Goal: Task Accomplishment & Management: Manage account settings

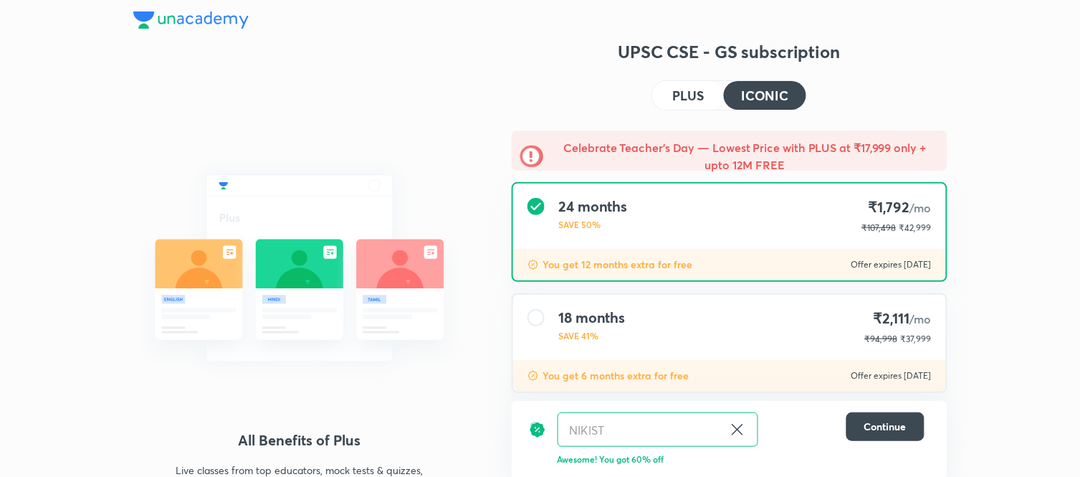
click at [191, 29] on div at bounding box center [190, 21] width 115 height 21
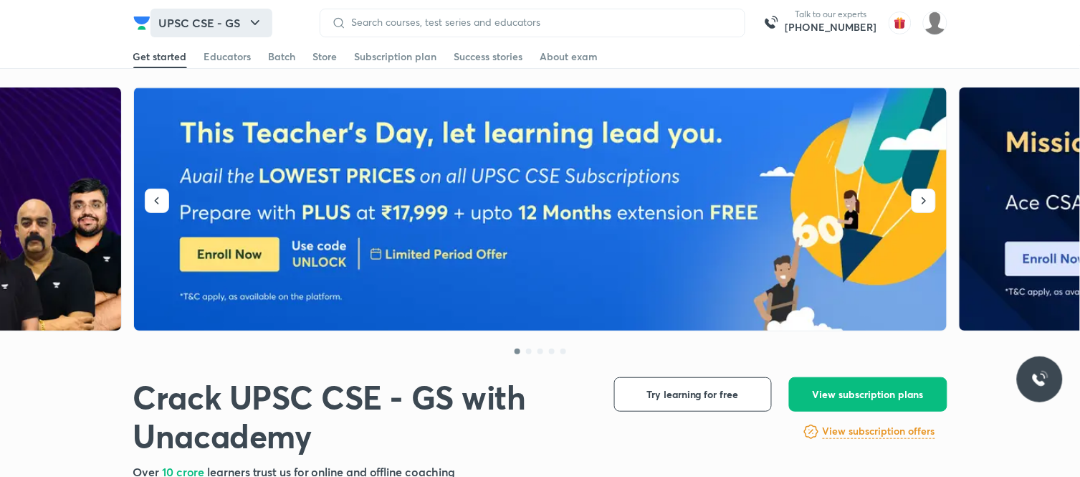
click at [199, 24] on button "UPSC CSE - GS" at bounding box center [212, 23] width 122 height 29
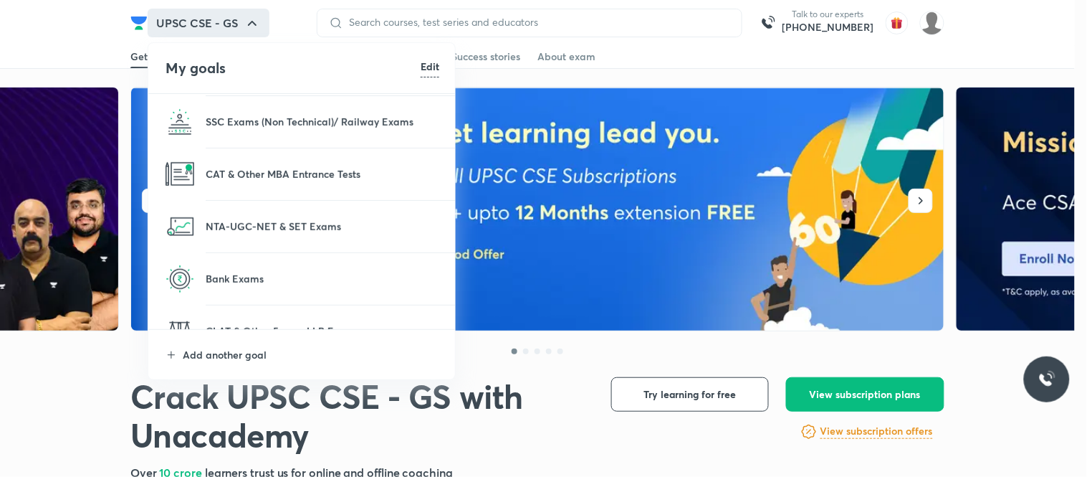
scroll to position [159, 0]
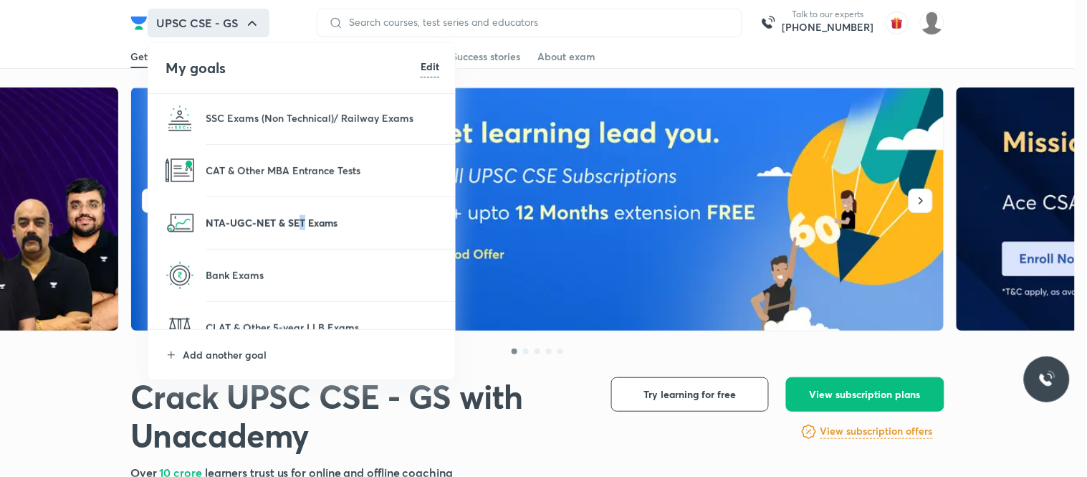
click at [301, 220] on p "NTA-UGC-NET & SET Exams" at bounding box center [323, 222] width 234 height 15
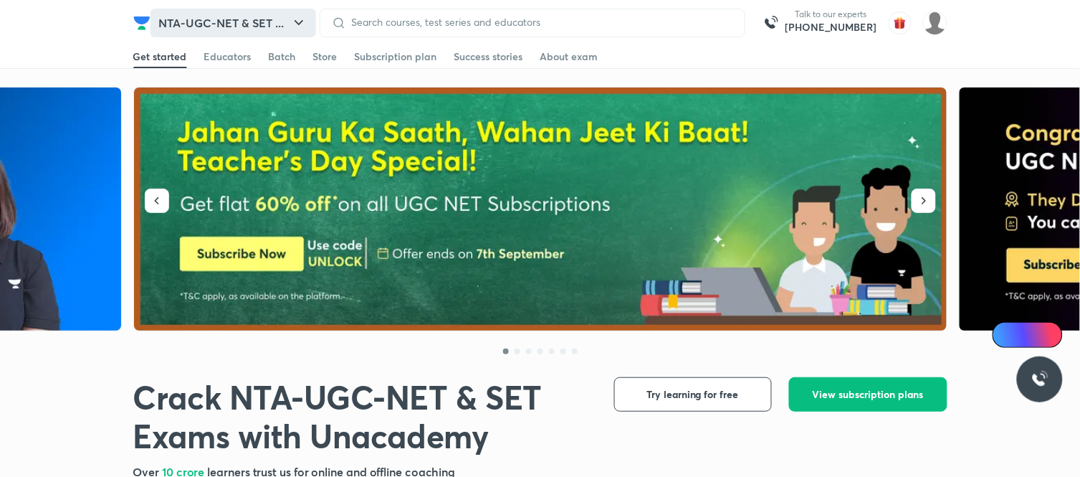
click at [241, 18] on button "NTA-UGC-NET & SET ..." at bounding box center [234, 23] width 166 height 29
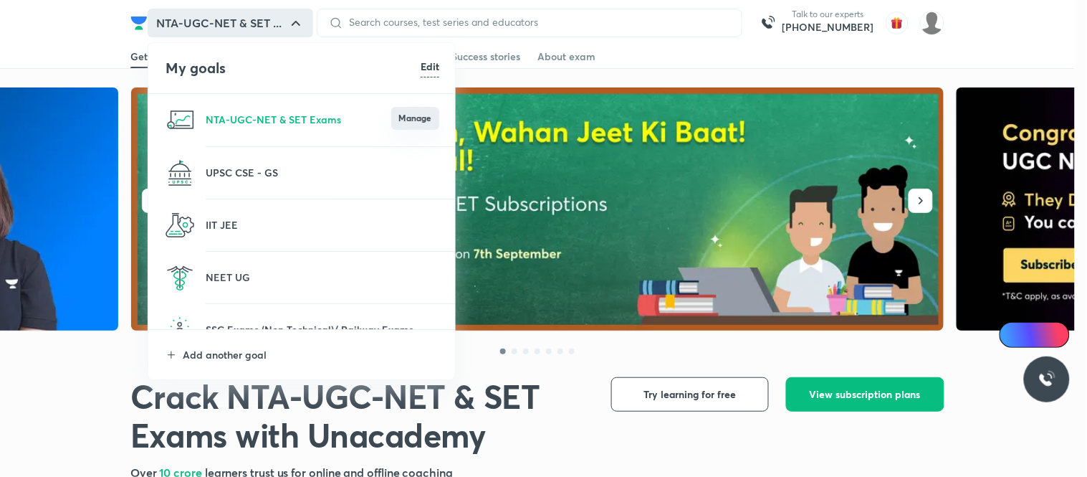
click at [400, 123] on button "Manage" at bounding box center [415, 118] width 48 height 23
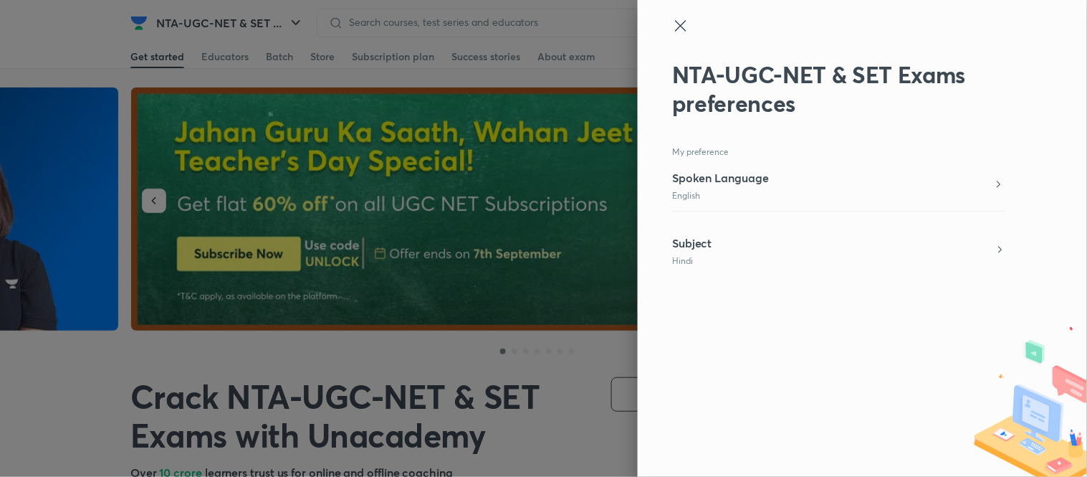
click at [743, 242] on div "Subject Hindi" at bounding box center [838, 250] width 333 height 33
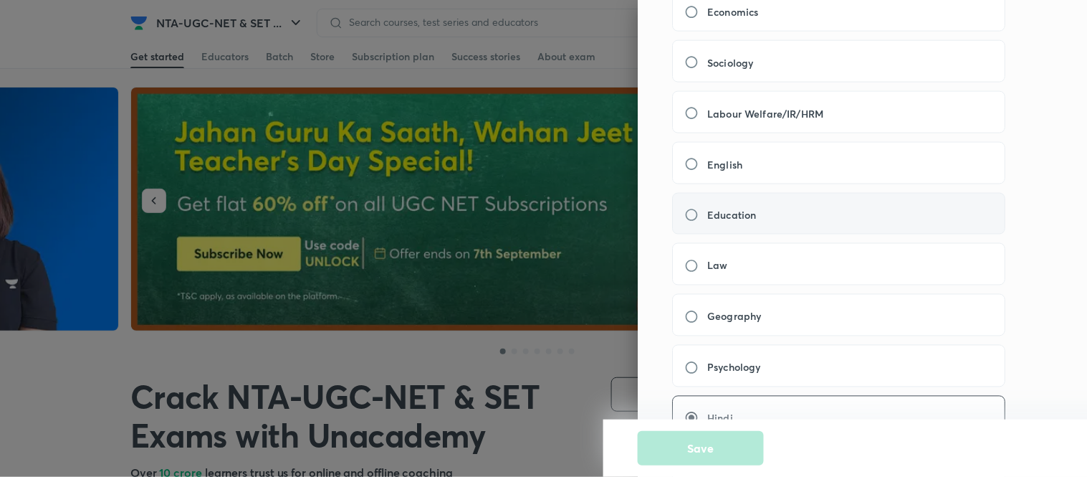
scroll to position [477, 0]
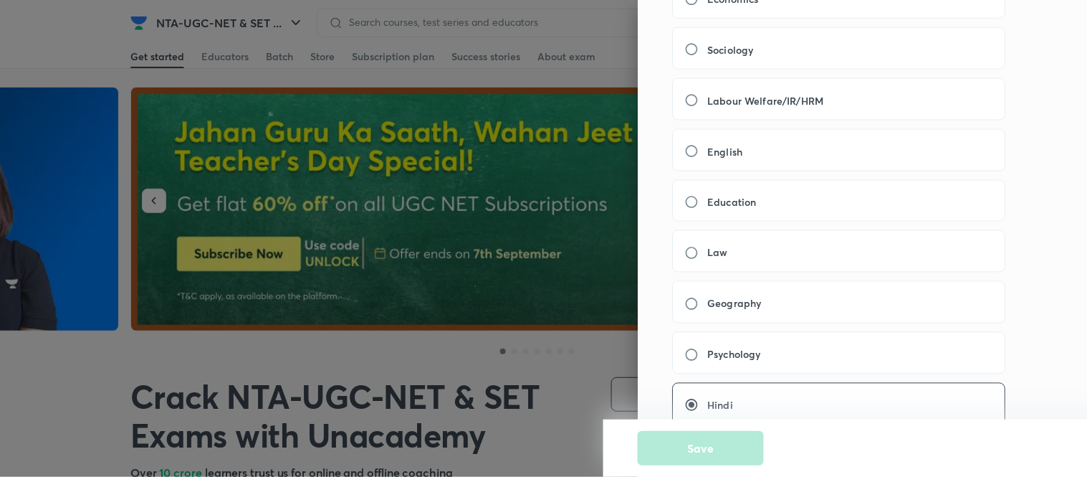
click at [490, 59] on div at bounding box center [543, 238] width 1087 height 477
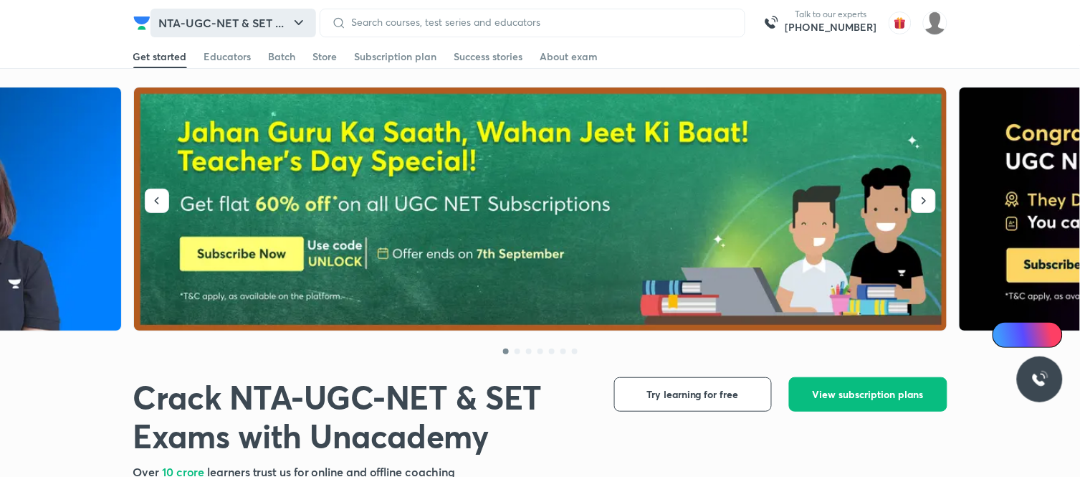
click at [204, 30] on button "NTA-UGC-NET & SET ..." at bounding box center [234, 23] width 166 height 29
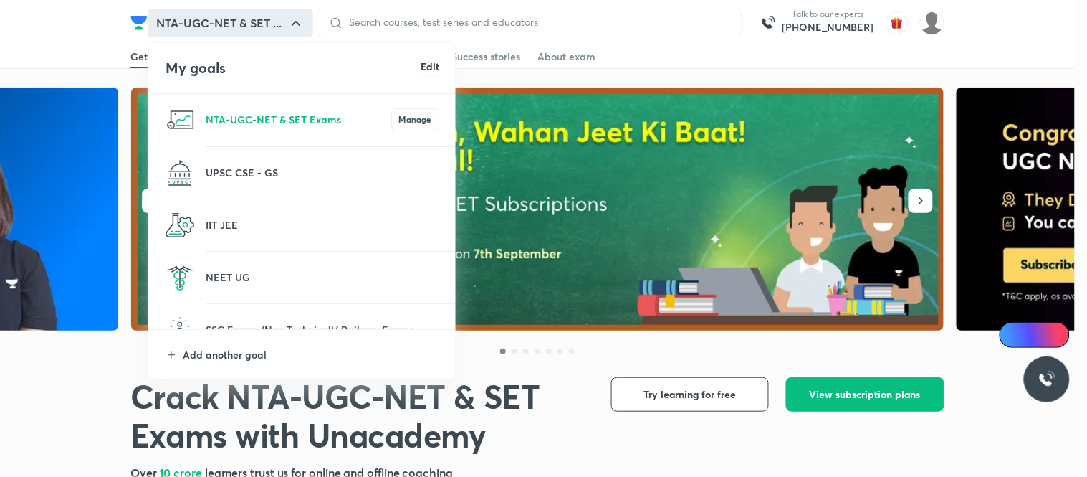
click at [197, 33] on div at bounding box center [543, 238] width 1087 height 477
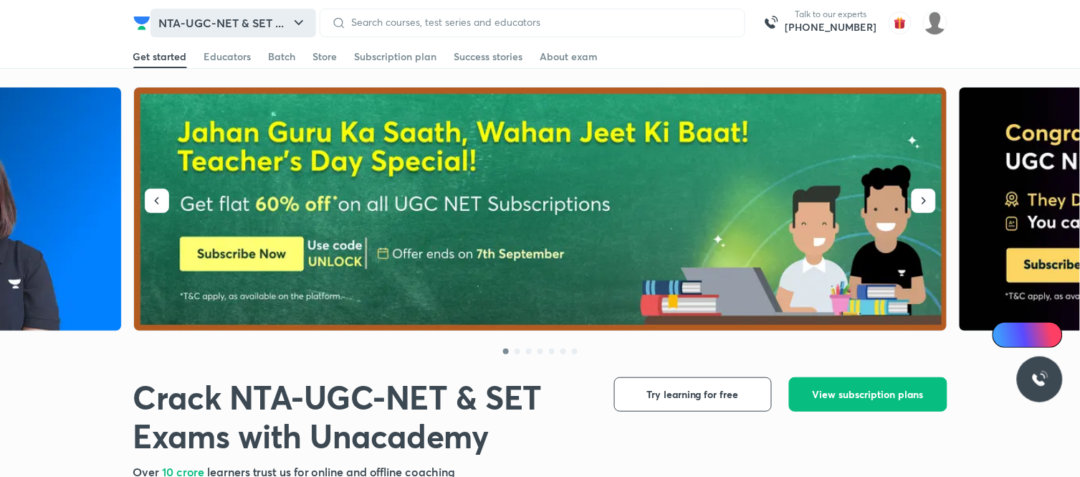
click at [239, 27] on button "NTA-UGC-NET & SET ..." at bounding box center [234, 23] width 166 height 29
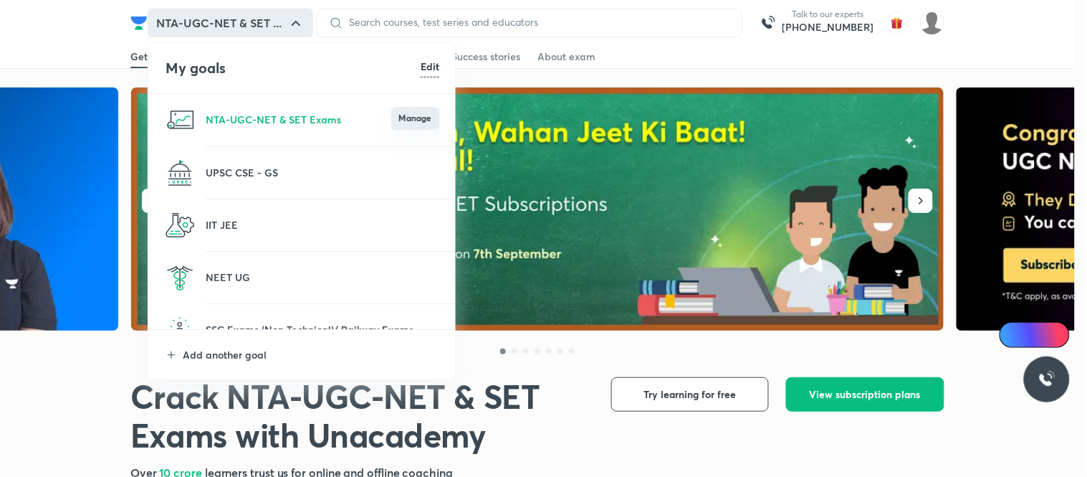
click at [411, 120] on button "Manage" at bounding box center [415, 118] width 48 height 23
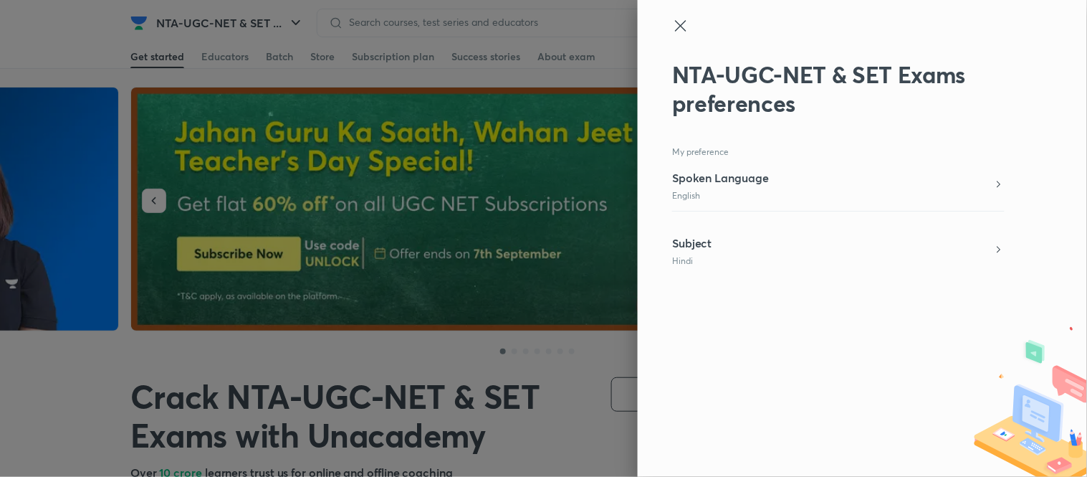
click at [724, 237] on div "Subject Hindi" at bounding box center [838, 250] width 333 height 33
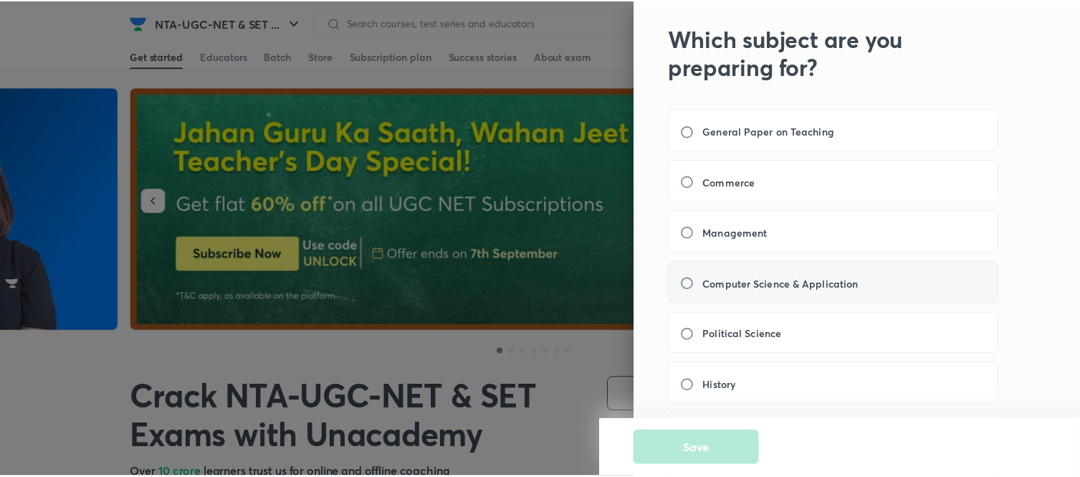
scroll to position [0, 0]
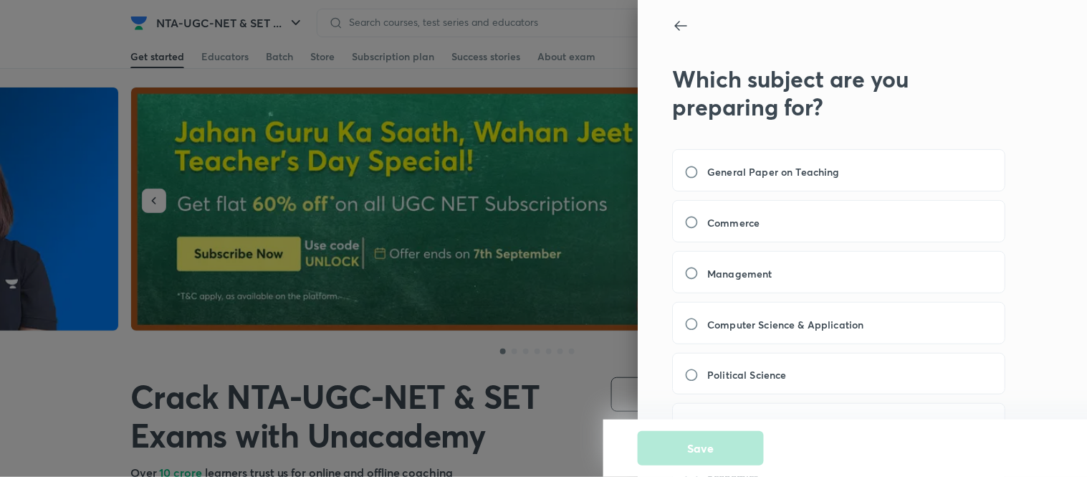
click at [675, 26] on icon at bounding box center [681, 26] width 12 height 10
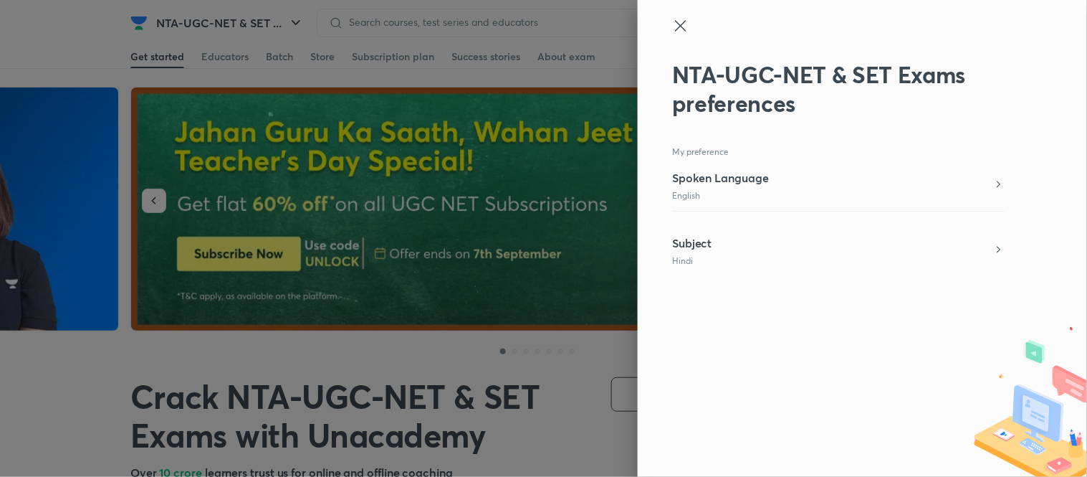
click at [449, 120] on div at bounding box center [543, 238] width 1087 height 477
